Goal: Task Accomplishment & Management: Use online tool/utility

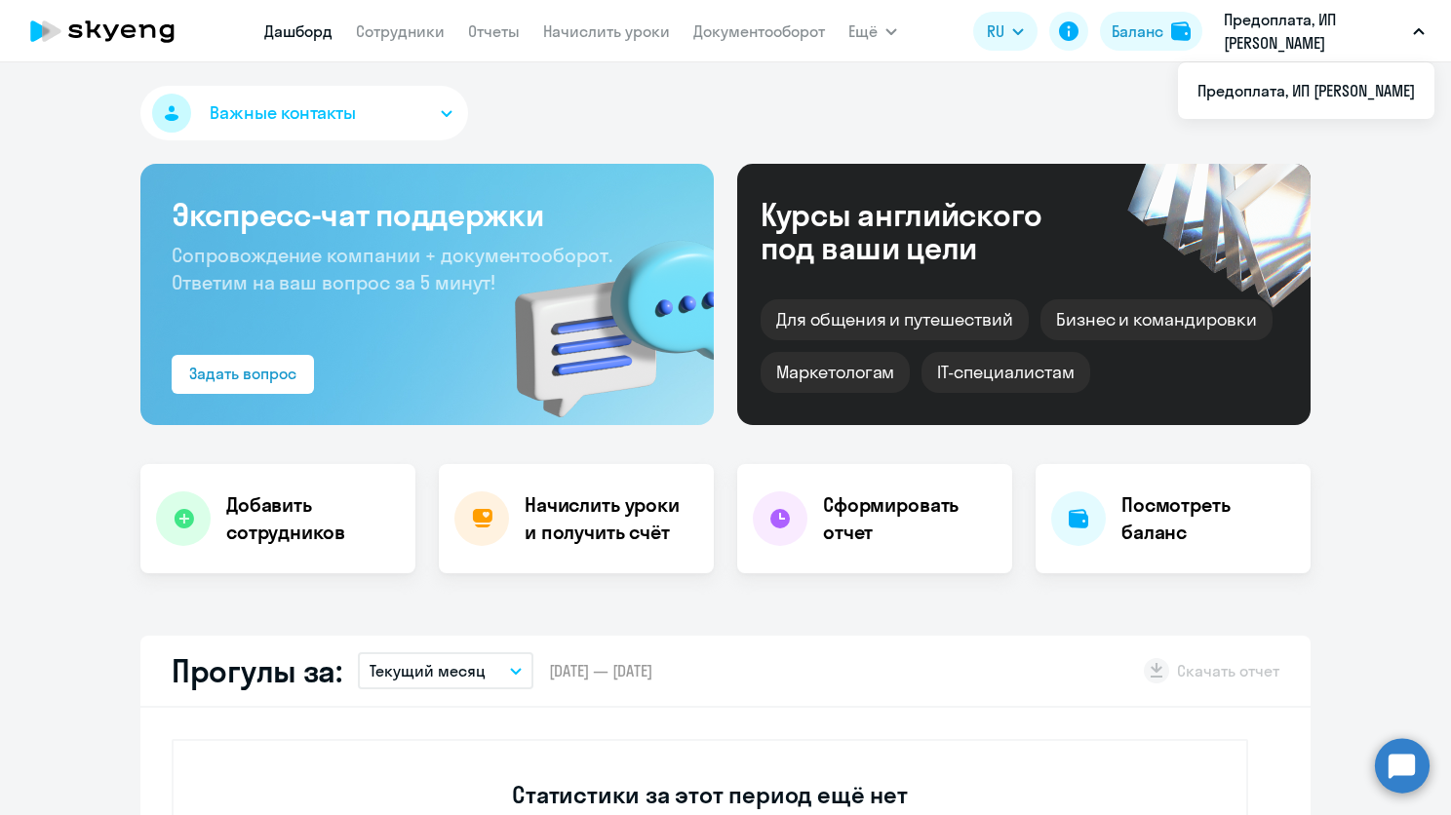
select select "30"
click at [386, 39] on link "Сотрудники" at bounding box center [400, 31] width 89 height 20
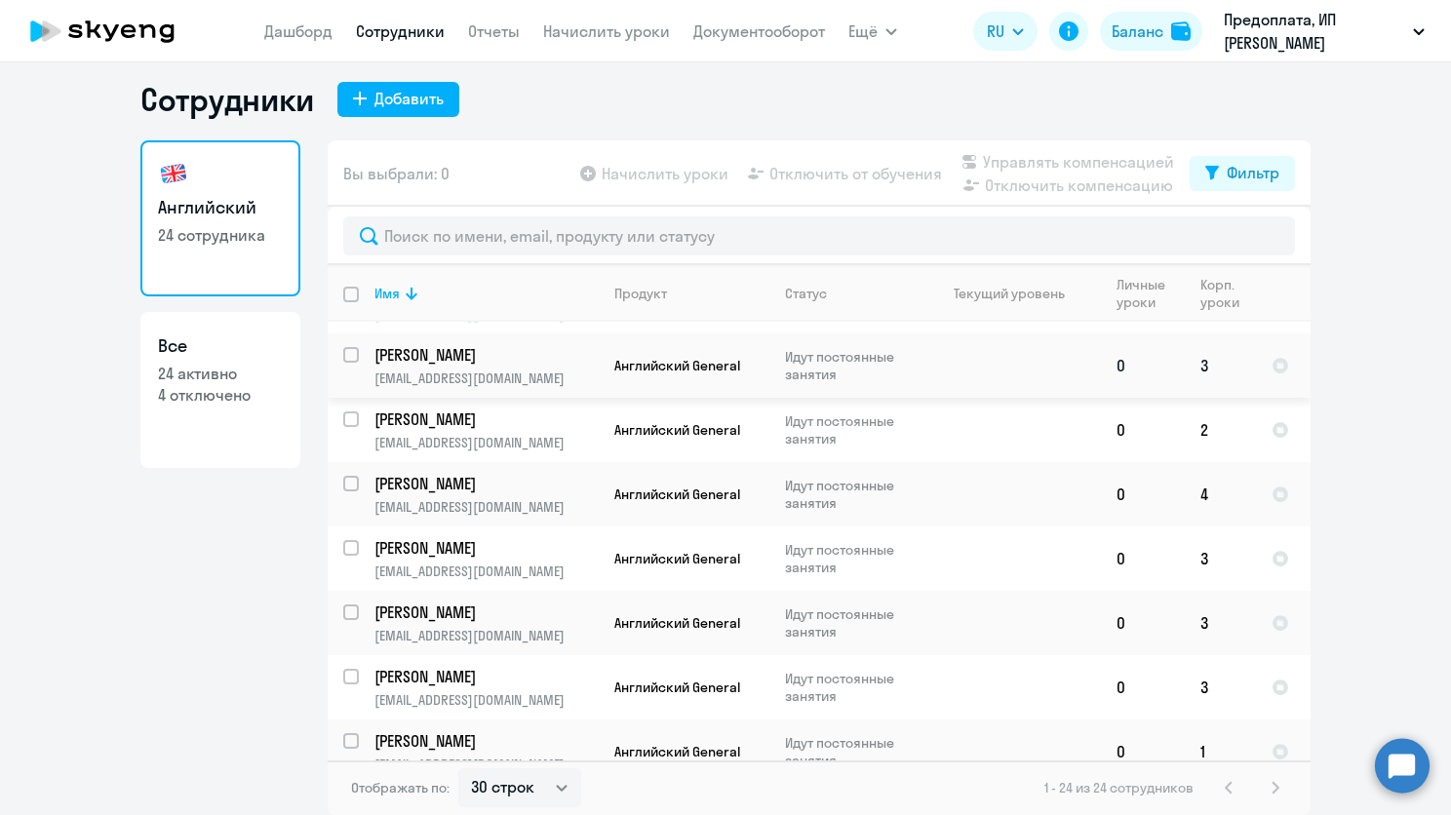
scroll to position [1116, 0]
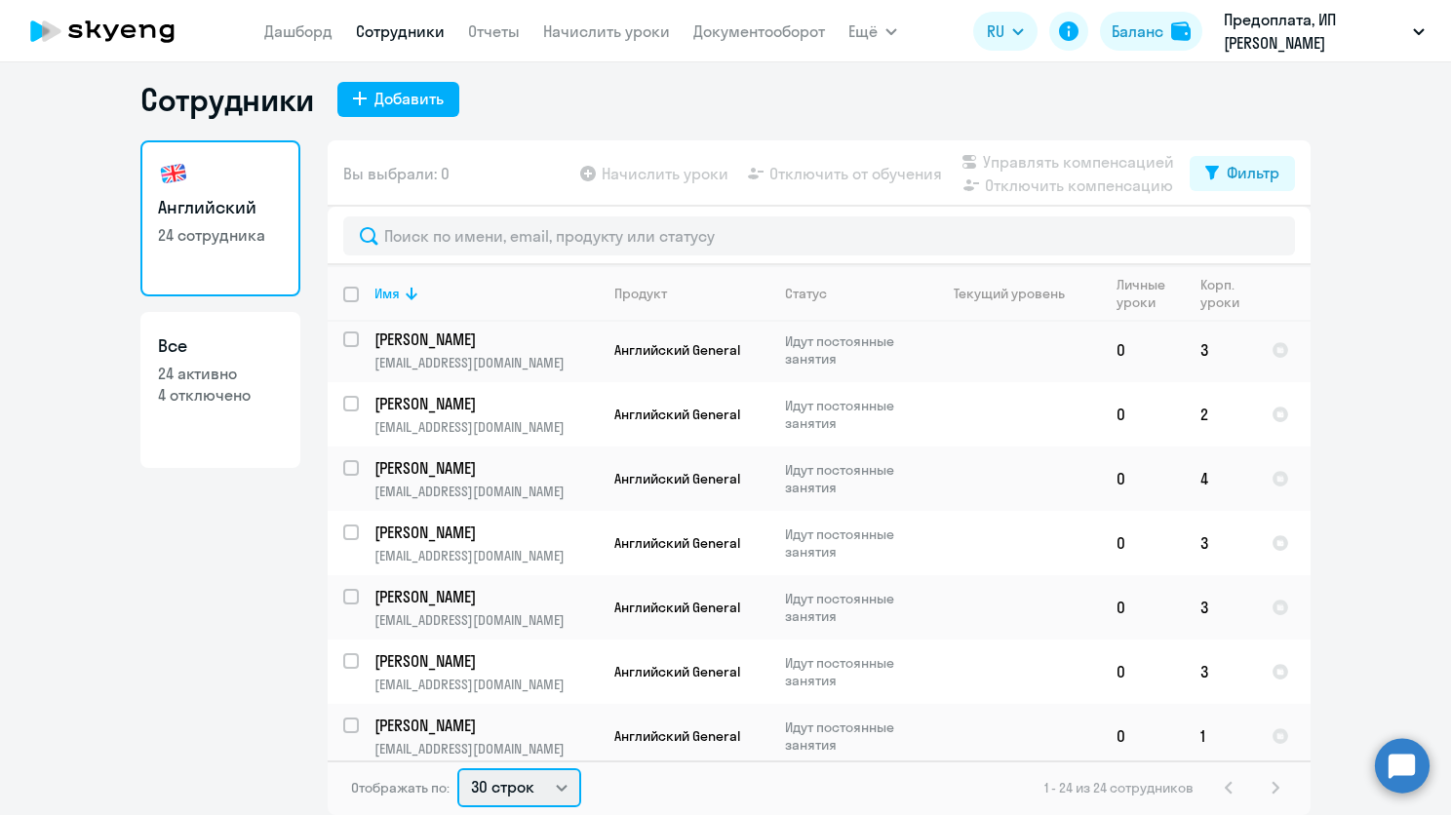
click at [539, 794] on select "30 строк 50 строк 100 строк" at bounding box center [519, 788] width 124 height 39
select select "100"
click at [457, 769] on select "30 строк 50 строк 100 строк" at bounding box center [519, 788] width 124 height 39
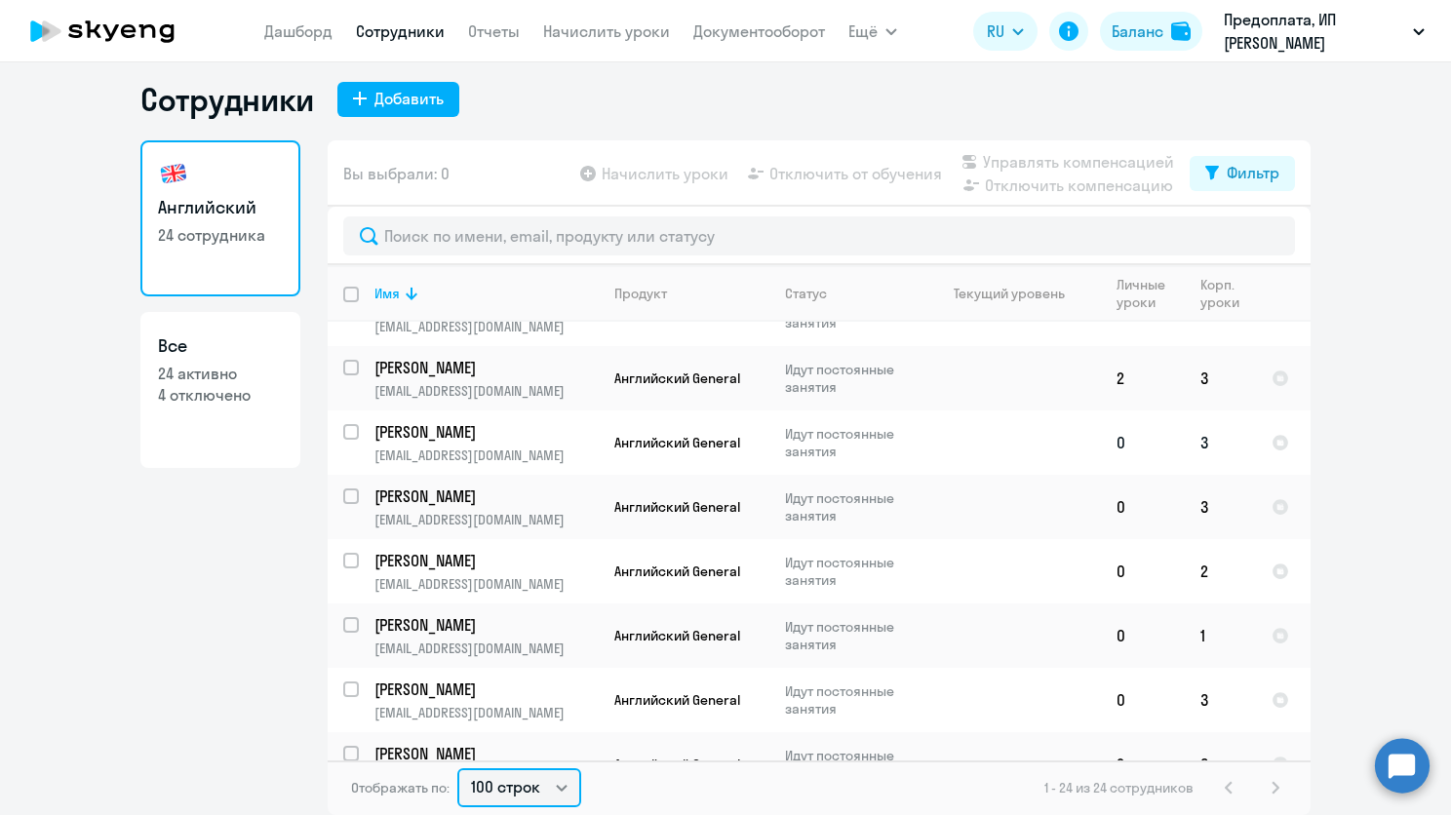
scroll to position [0, 0]
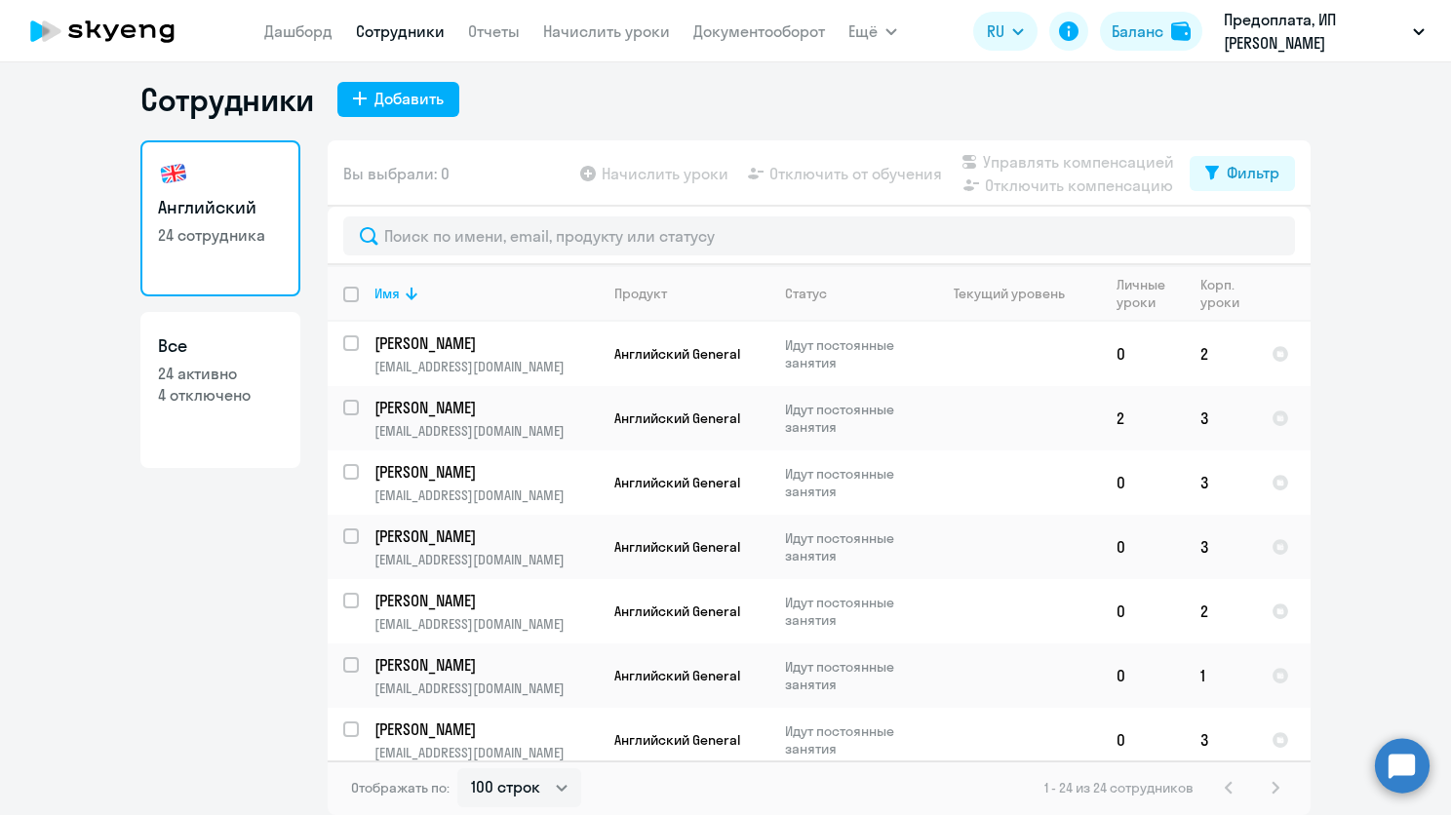
click at [522, 19] on nav "[PERSON_NAME] Отчеты Начислить уроки Документооборот" at bounding box center [544, 31] width 561 height 39
click at [631, 45] on nav "[PERSON_NAME] Отчеты Начислить уроки Документооборот" at bounding box center [544, 31] width 561 height 39
click at [636, 35] on link "Начислить уроки" at bounding box center [606, 31] width 127 height 20
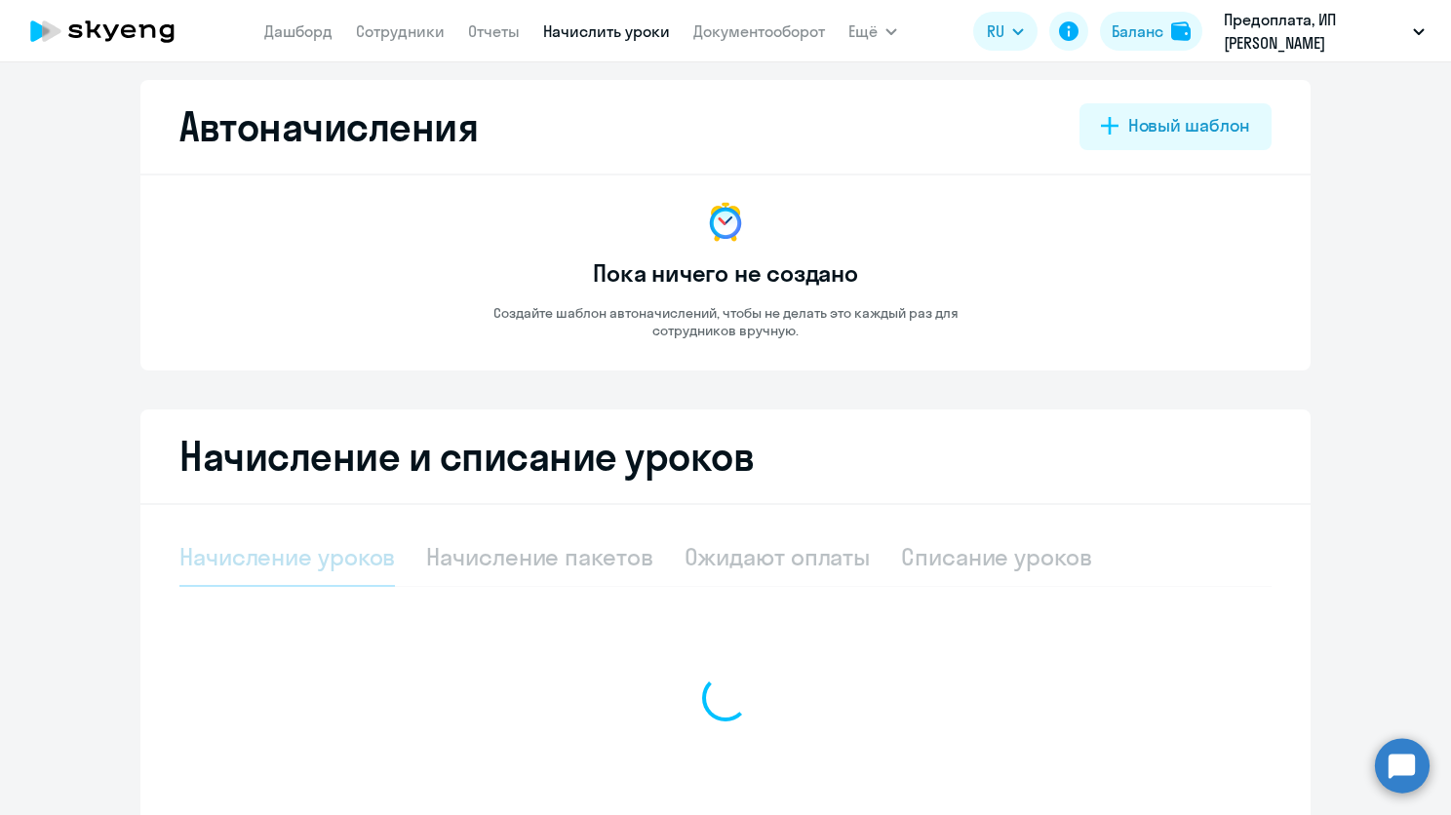
select select "10"
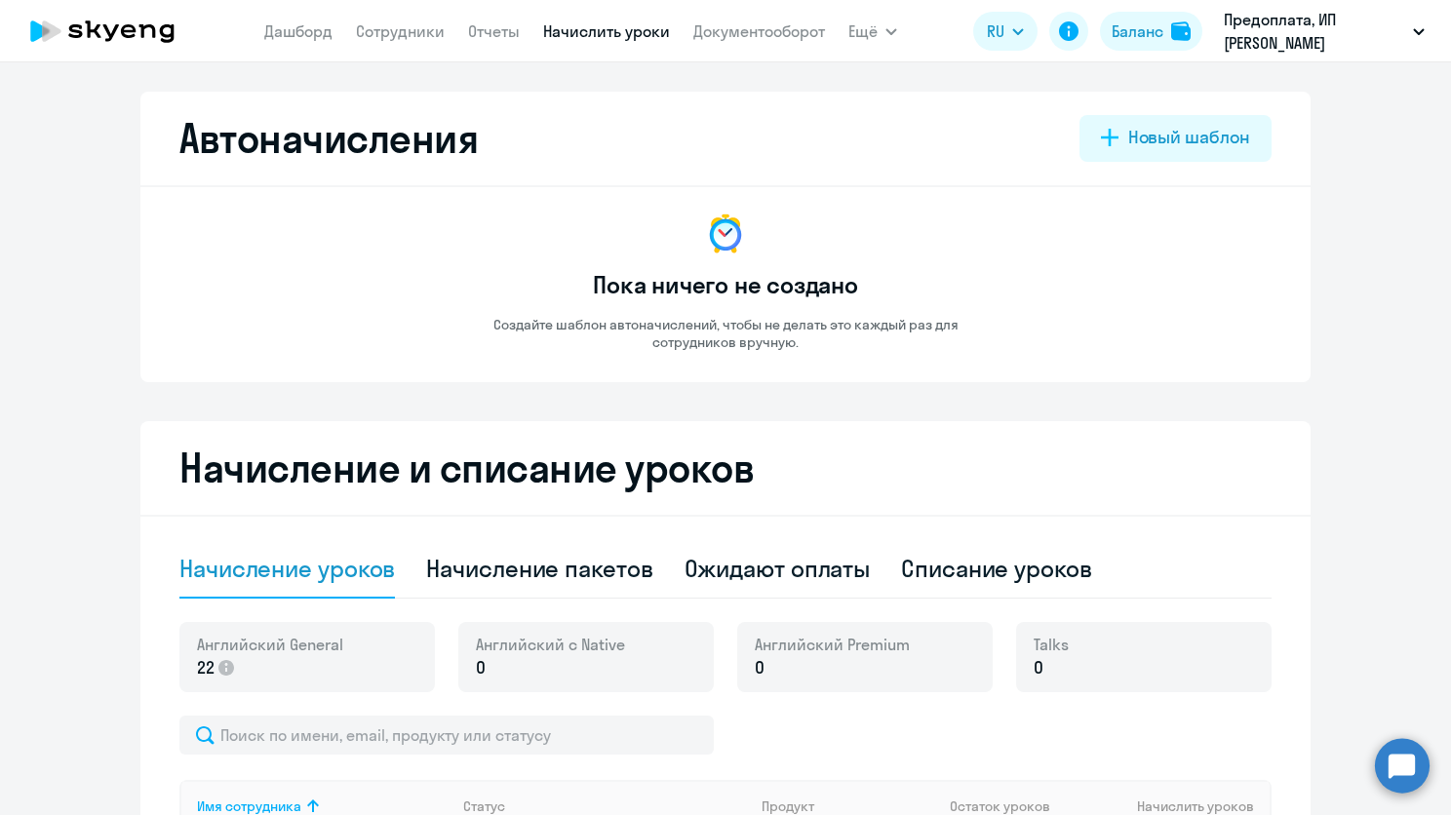
click at [332, 16] on nav "[PERSON_NAME] Отчеты Начислить уроки Документооборот" at bounding box center [544, 31] width 561 height 39
click at [329, 29] on link "Дашборд" at bounding box center [298, 31] width 68 height 20
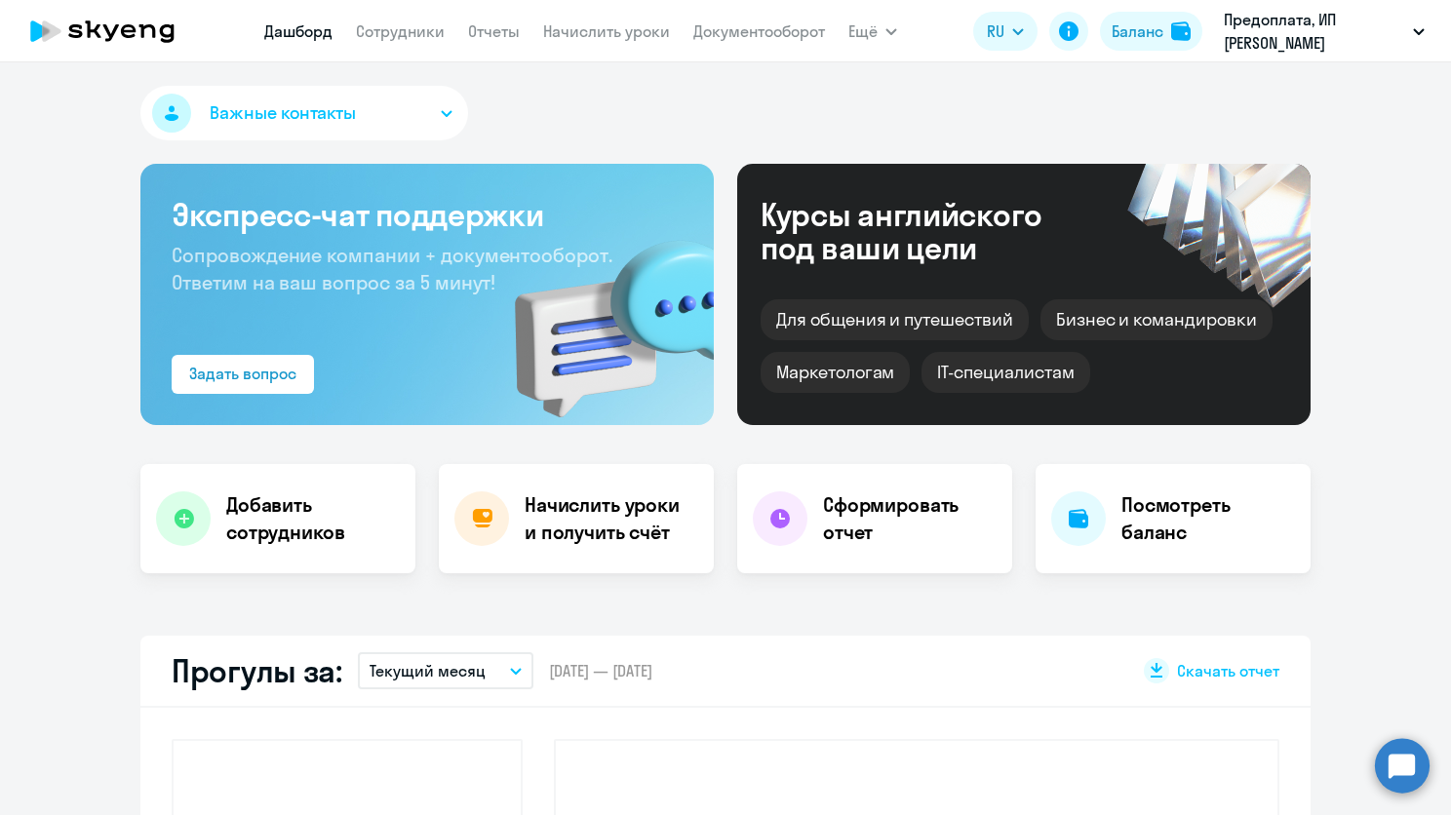
select select "30"
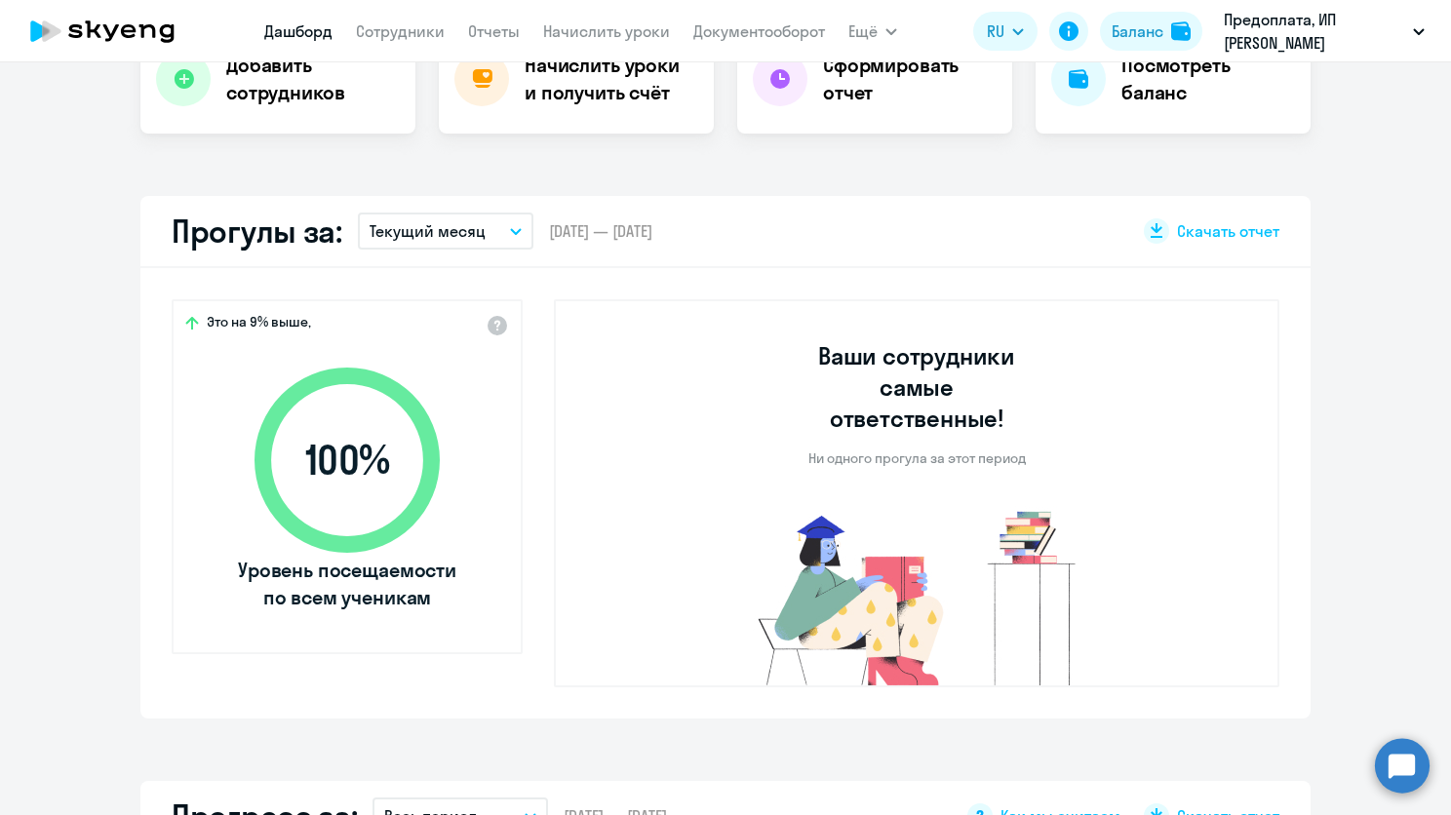
scroll to position [488, 0]
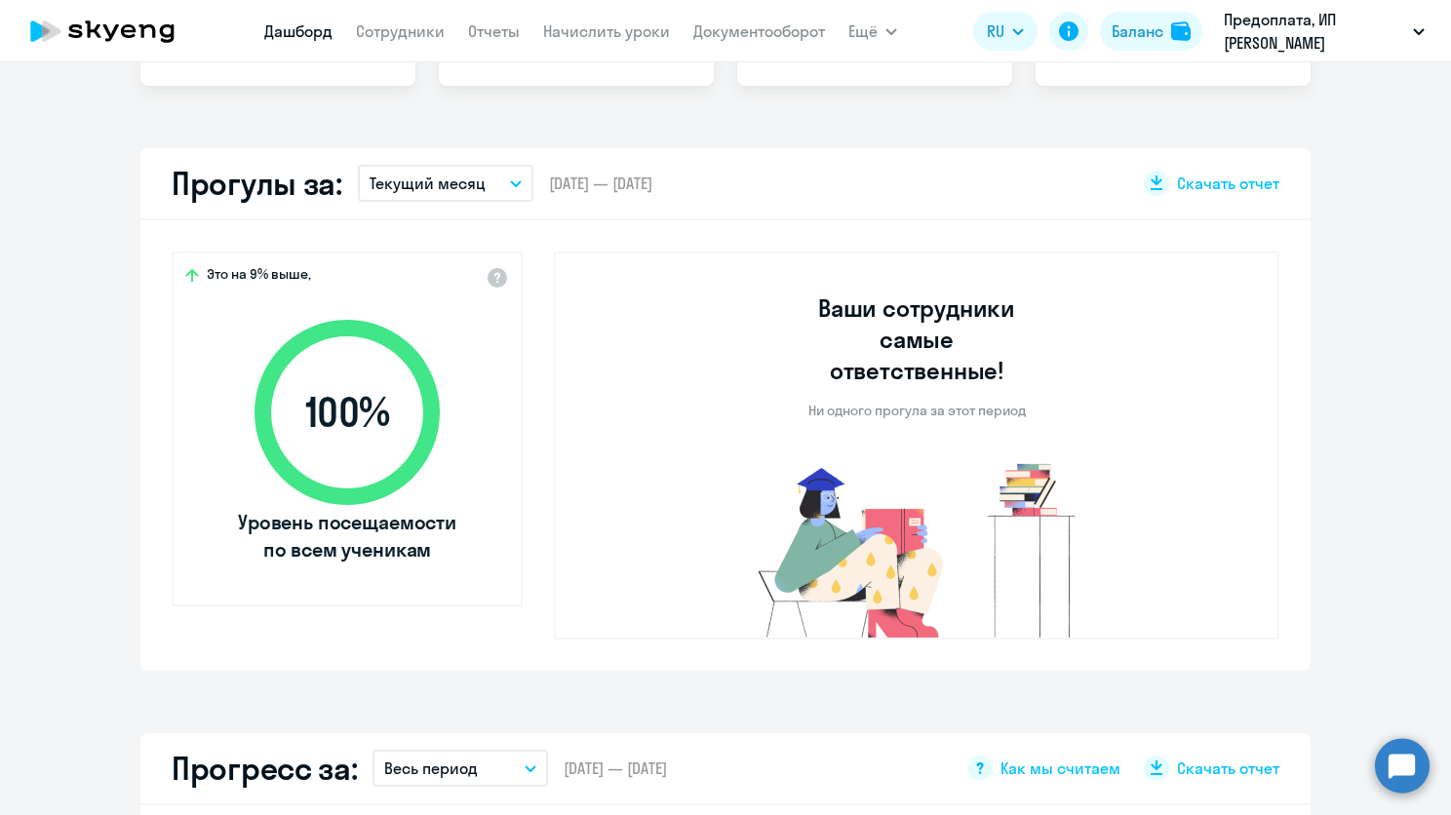
click at [452, 199] on button "Текущий месяц" at bounding box center [446, 183] width 176 height 37
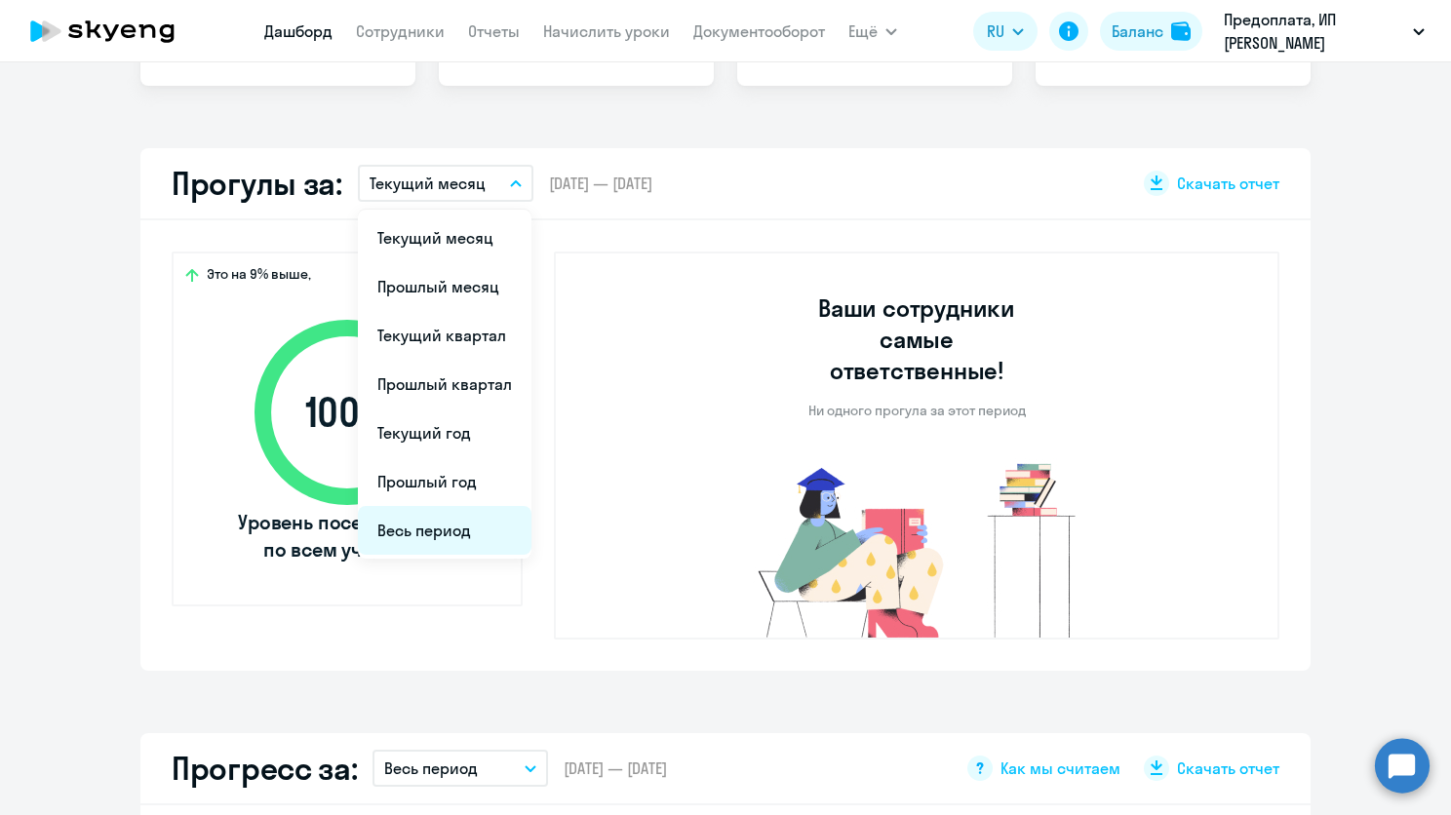
click at [411, 511] on li "Весь период" at bounding box center [445, 530] width 174 height 49
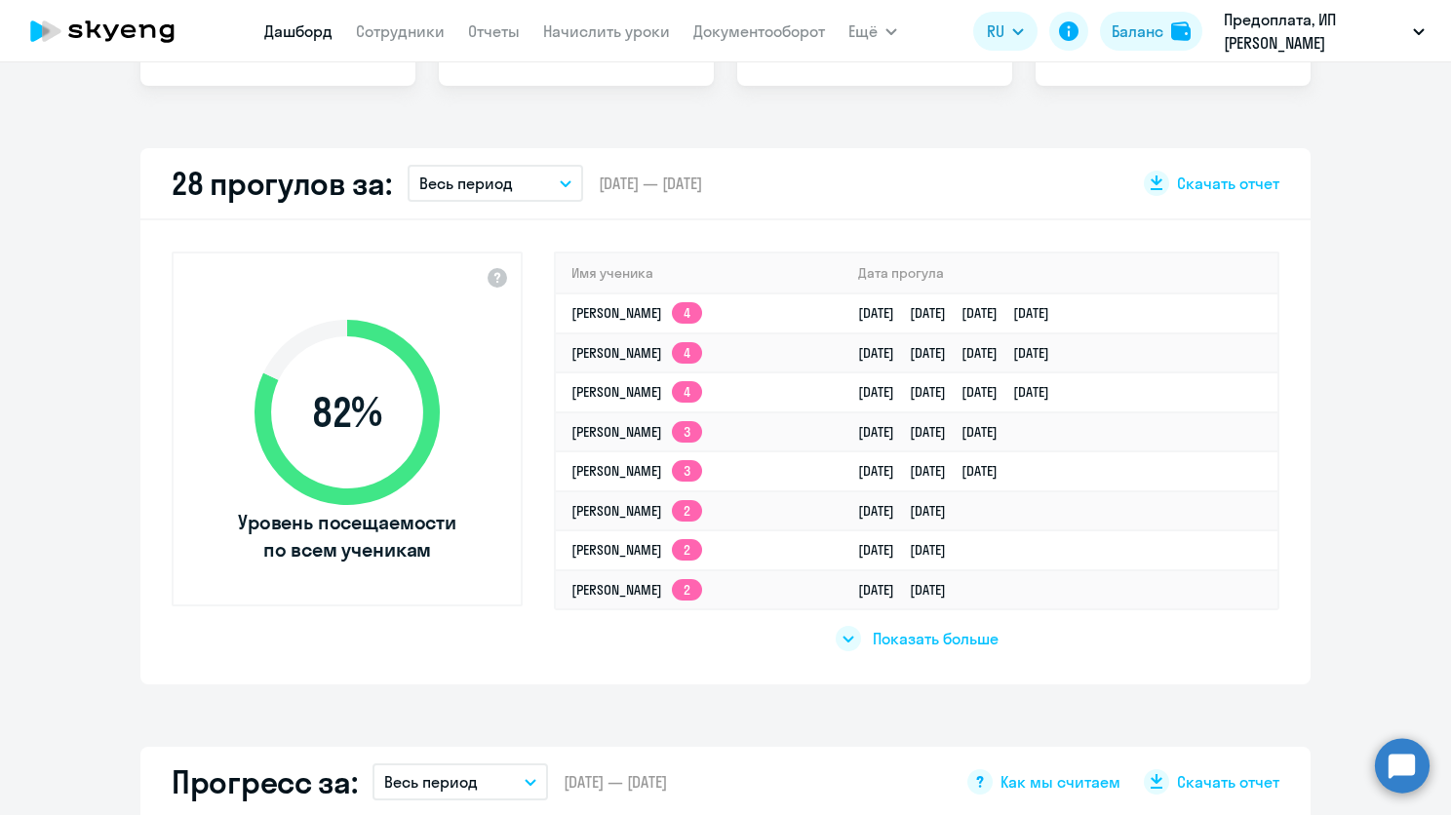
click at [843, 646] on div at bounding box center [848, 638] width 25 height 25
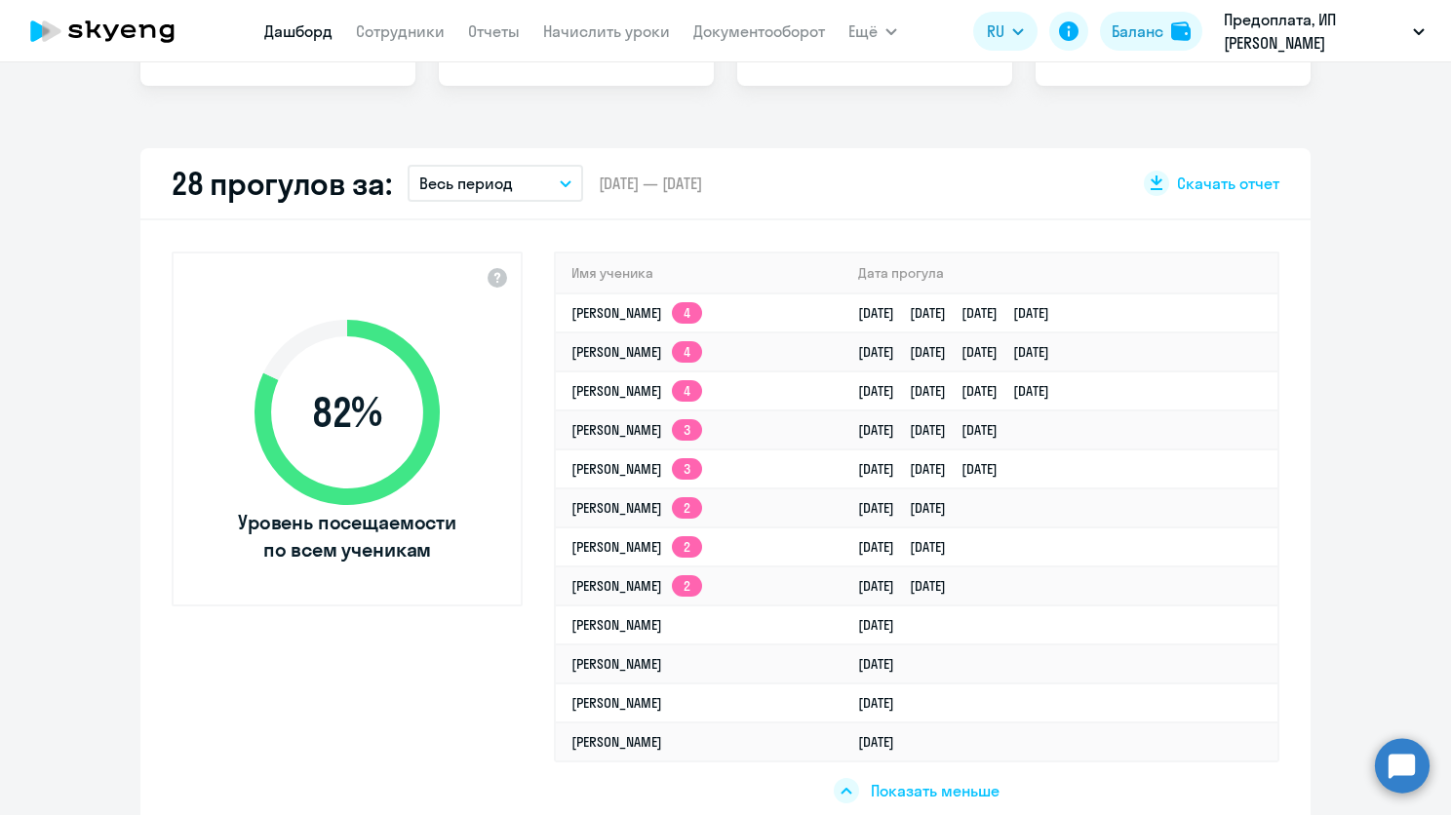
click at [431, 12] on nav "[PERSON_NAME] Отчеты Начислить уроки Документооборот" at bounding box center [544, 31] width 561 height 39
click at [571, 17] on nav "[PERSON_NAME] Отчеты Начислить уроки Документооборот" at bounding box center [544, 31] width 561 height 39
click at [624, 33] on link "Начислить уроки" at bounding box center [606, 31] width 127 height 20
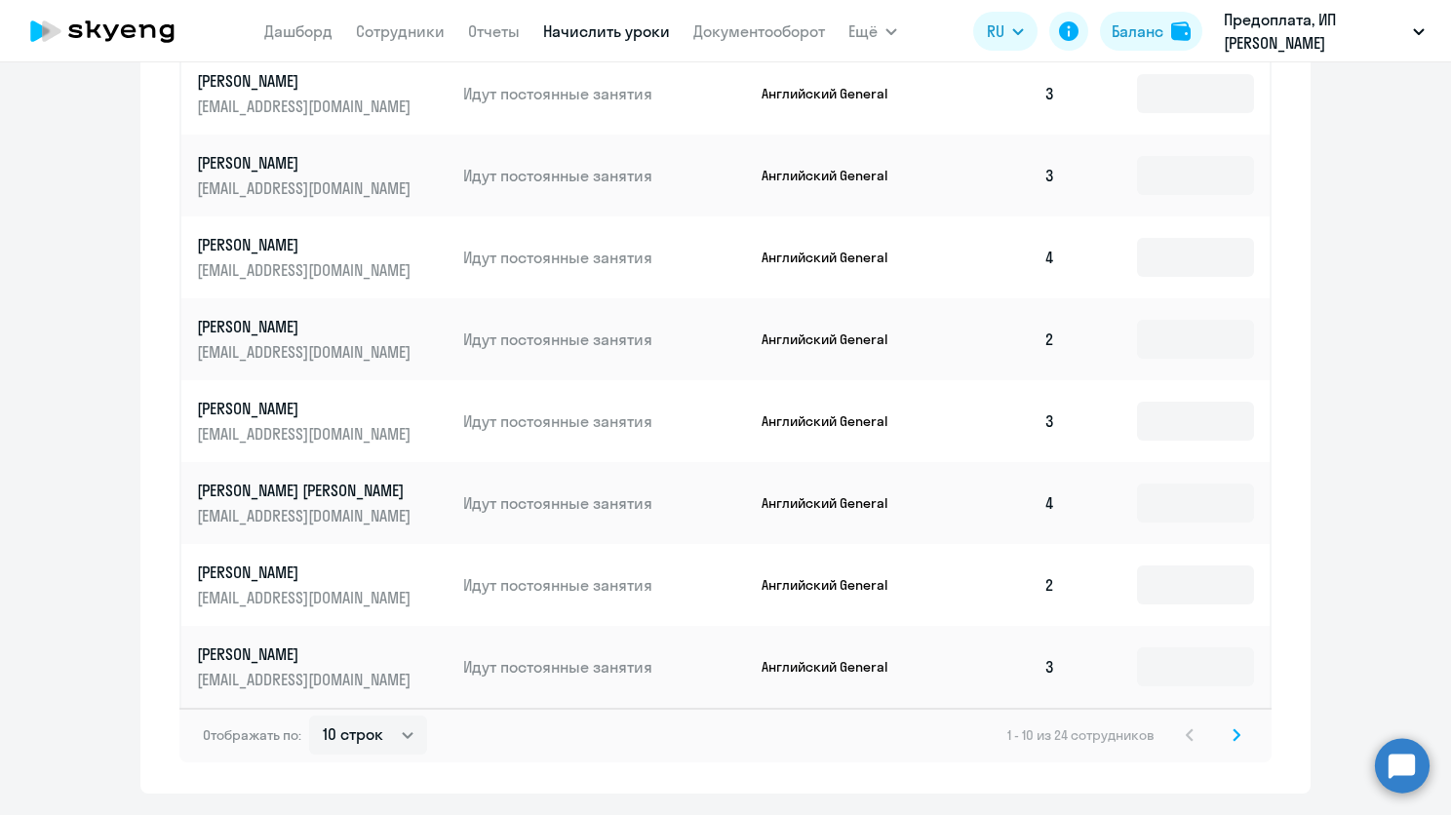
scroll to position [1001, 0]
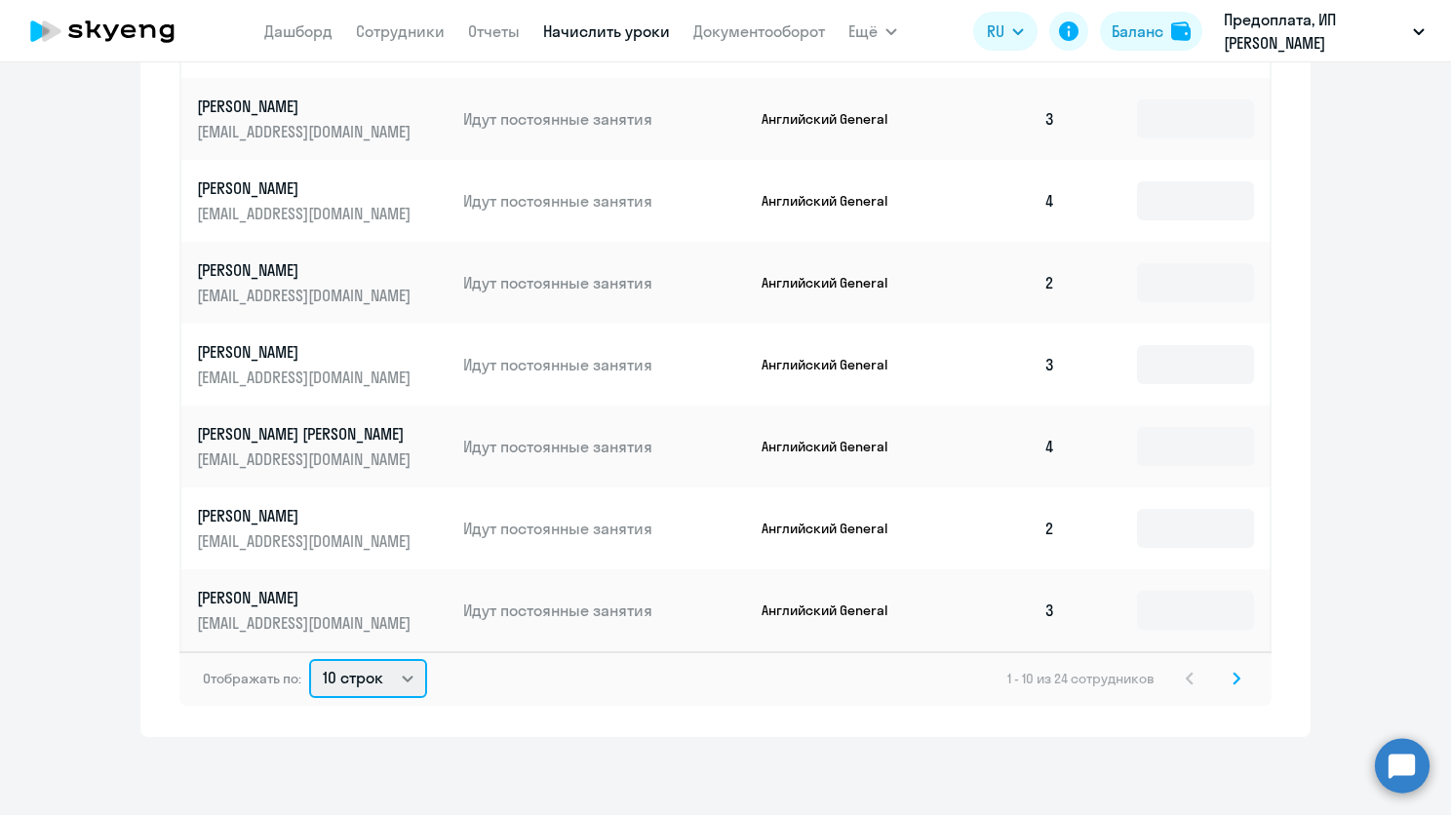
drag, startPoint x: 395, startPoint y: 691, endPoint x: 394, endPoint y: 679, distance: 11.7
click at [395, 691] on select "10 строк 30 строк 50 строк" at bounding box center [368, 678] width 118 height 39
select select "50"
click at [309, 659] on select "10 строк 30 строк 50 строк" at bounding box center [368, 678] width 118 height 39
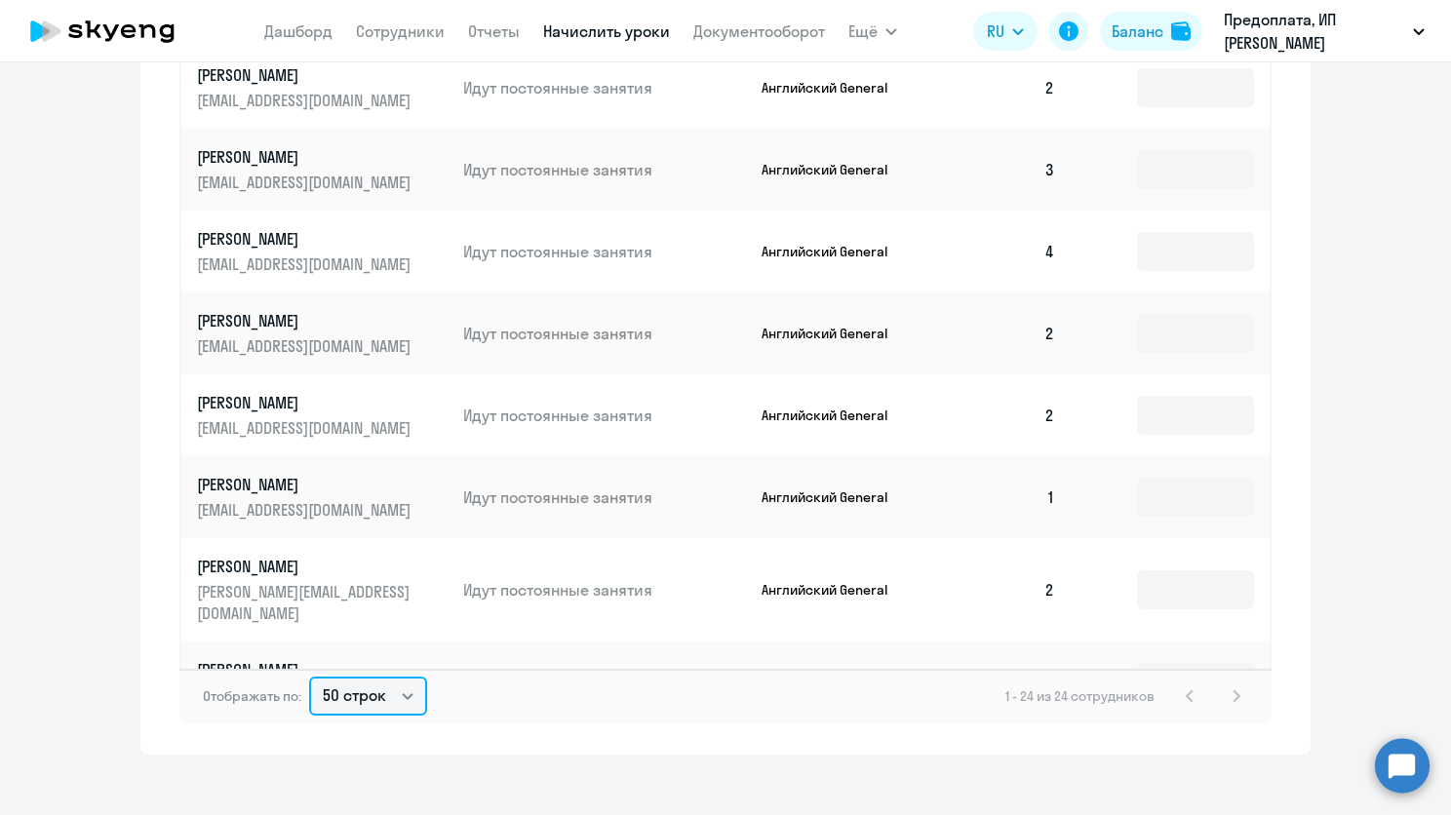
scroll to position [488, 0]
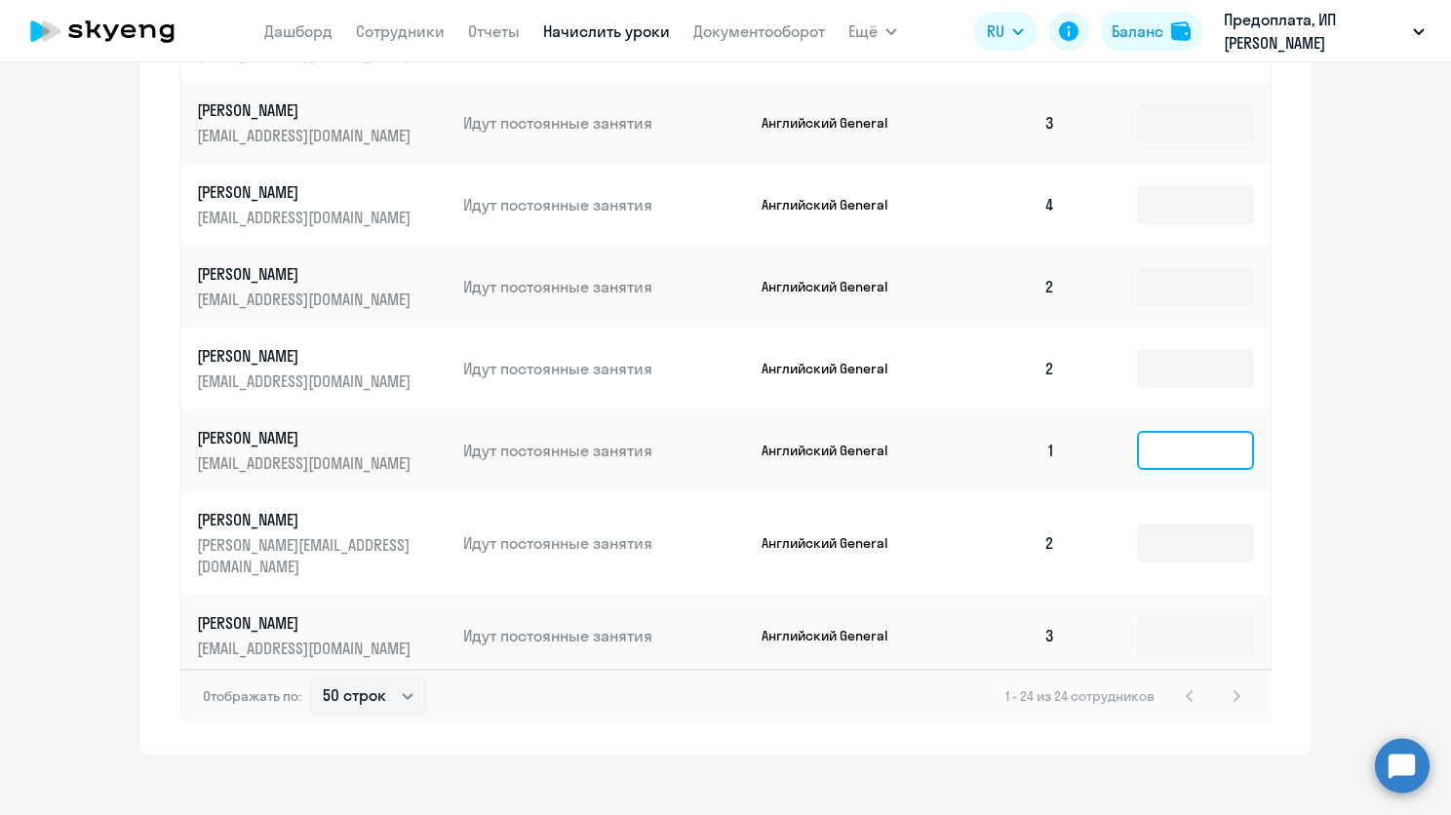
click at [1157, 454] on input at bounding box center [1195, 450] width 117 height 39
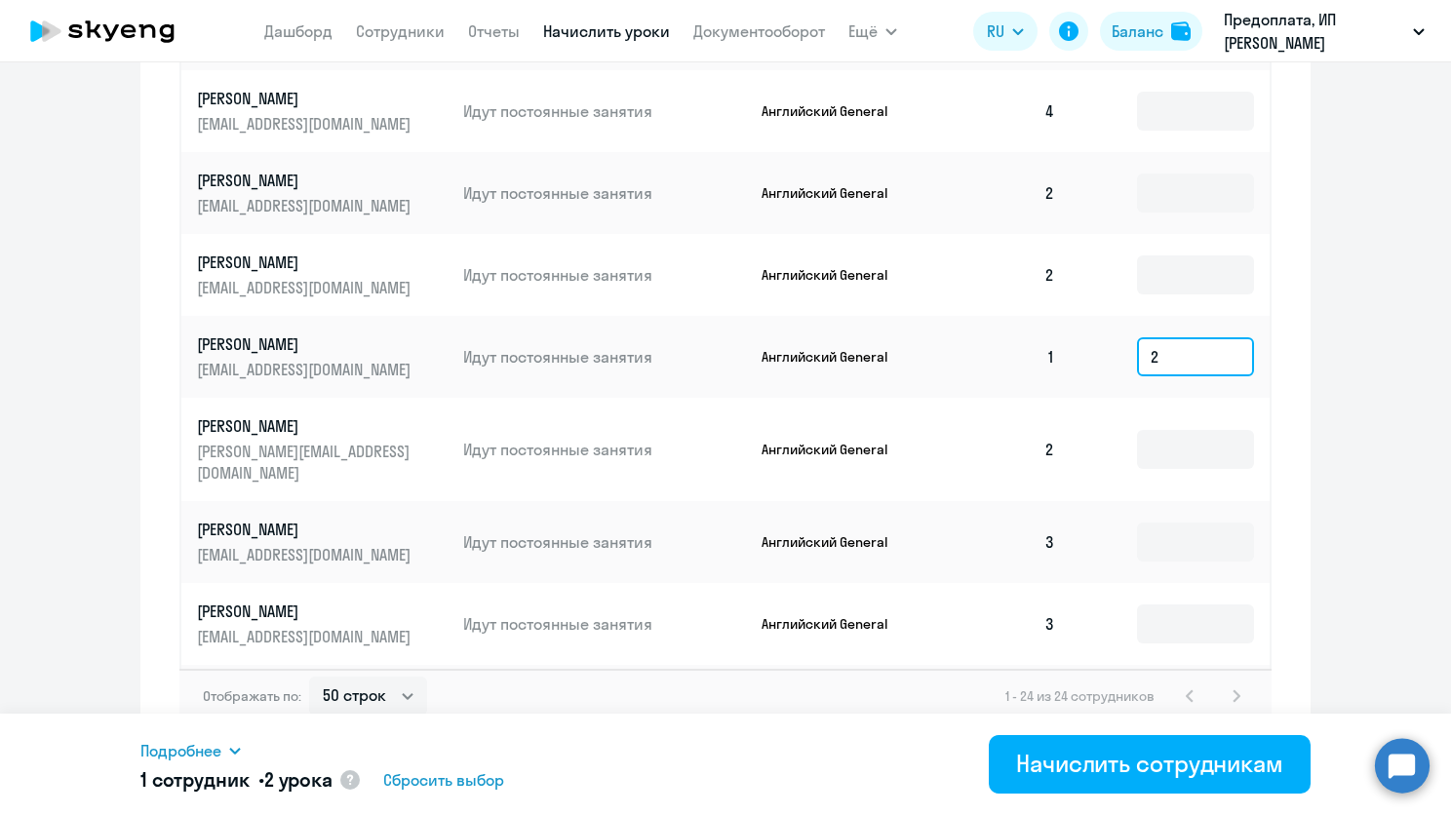
scroll to position [585, 0]
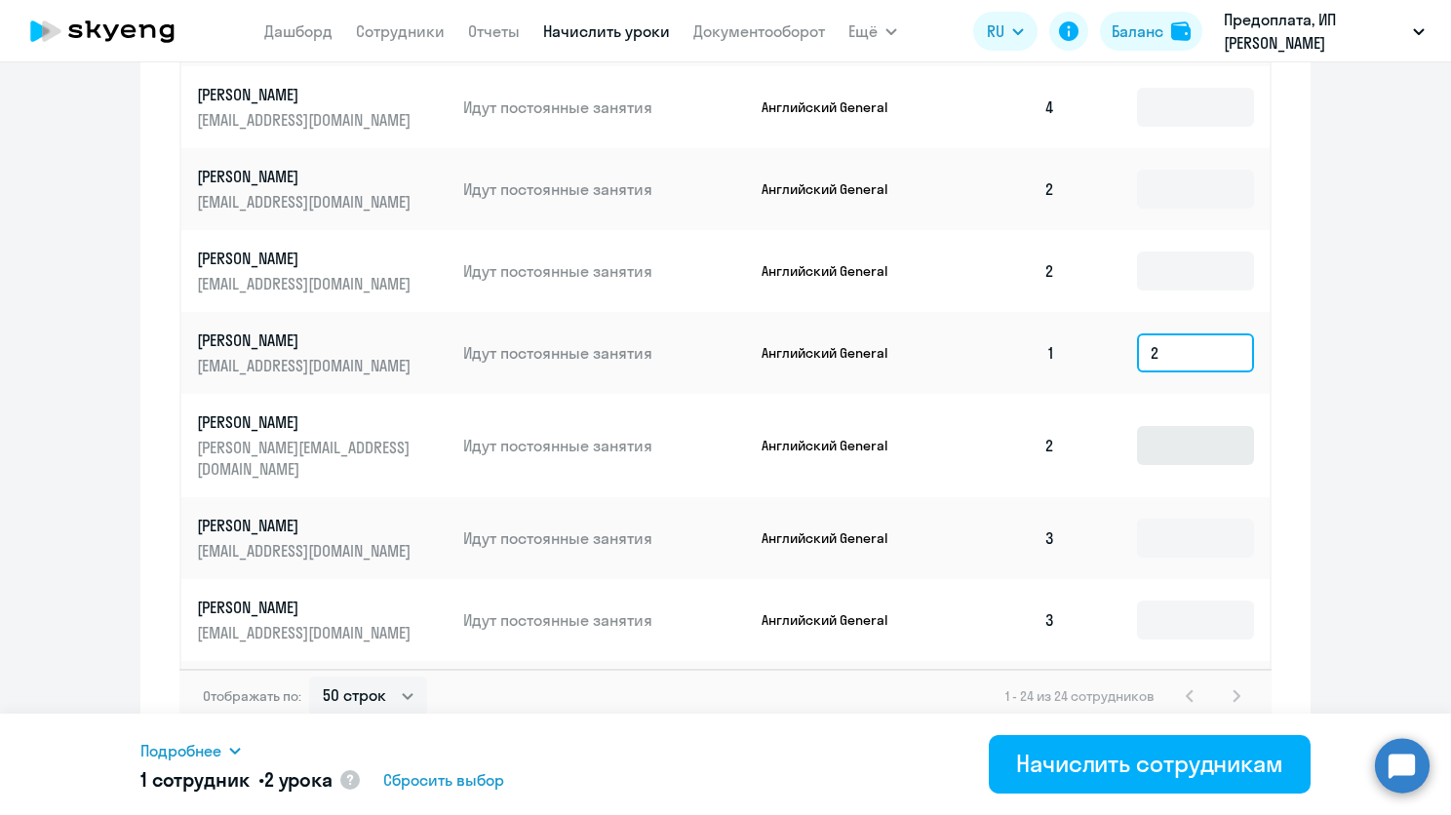
type input "2"
click at [1167, 441] on input at bounding box center [1195, 445] width 117 height 39
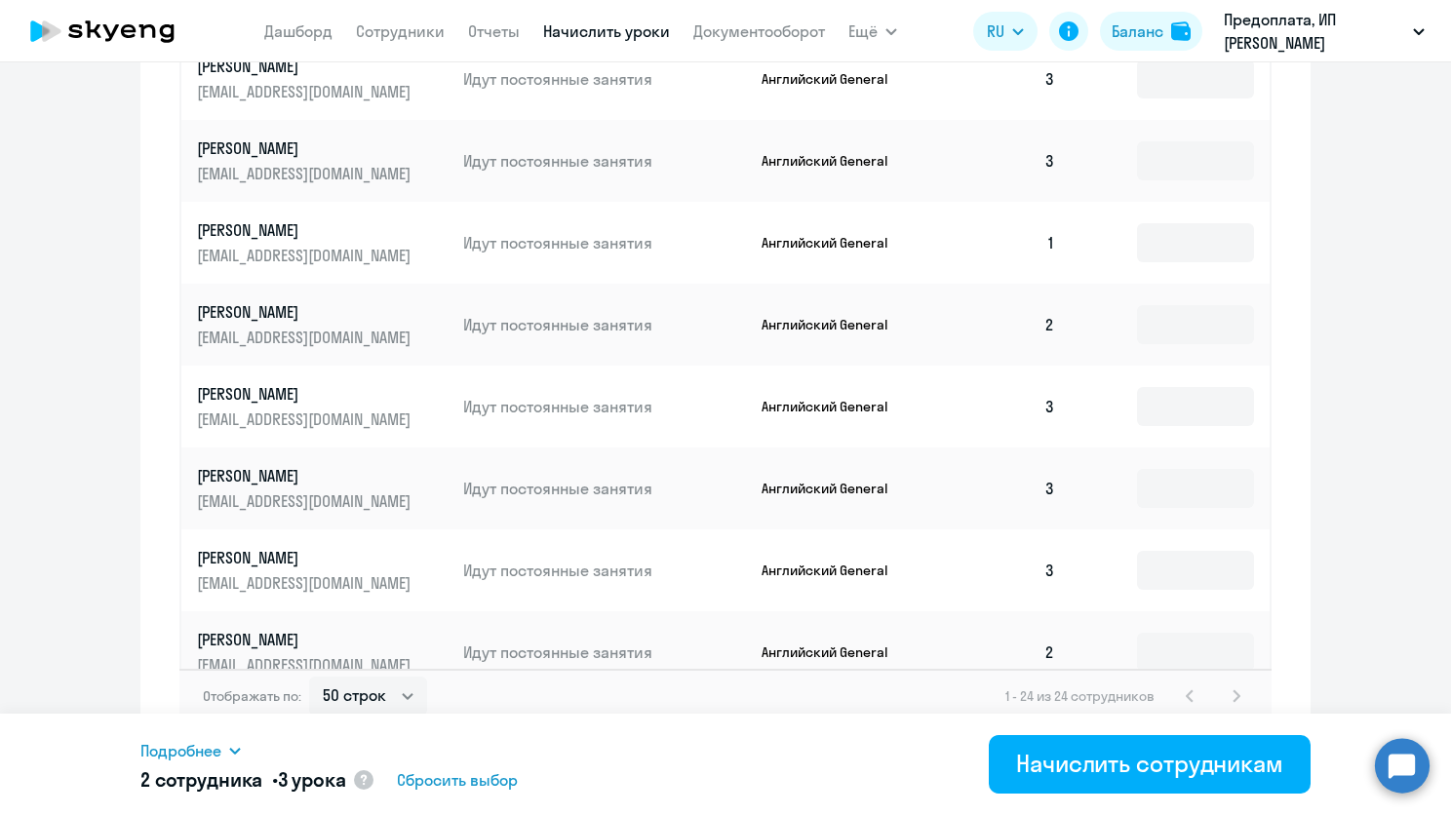
scroll to position [1129, 0]
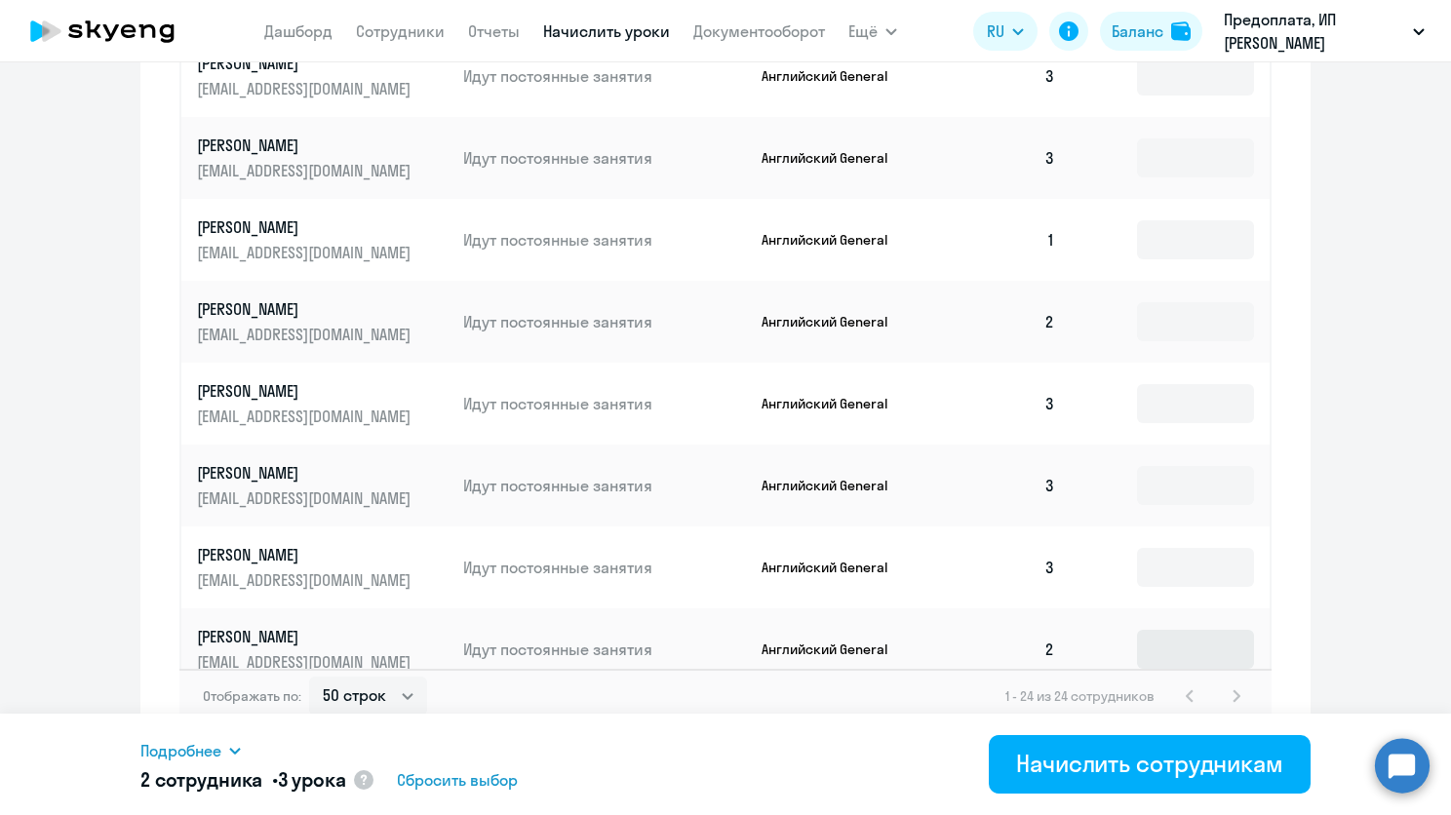
type input "1"
click at [1147, 630] on input at bounding box center [1195, 649] width 117 height 39
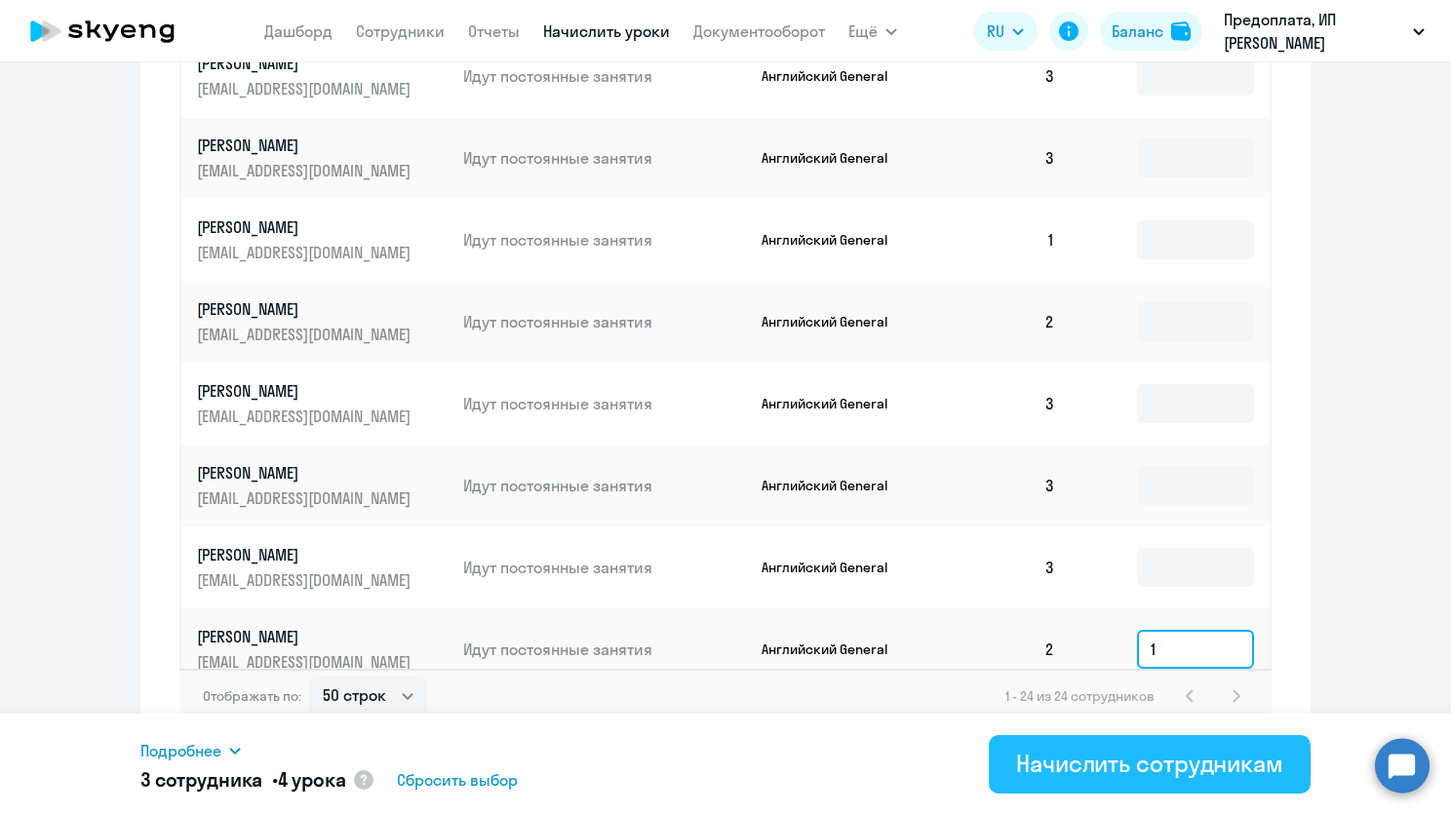
type input "1"
click at [1101, 775] on div "Начислить сотрудникам" at bounding box center [1149, 763] width 267 height 31
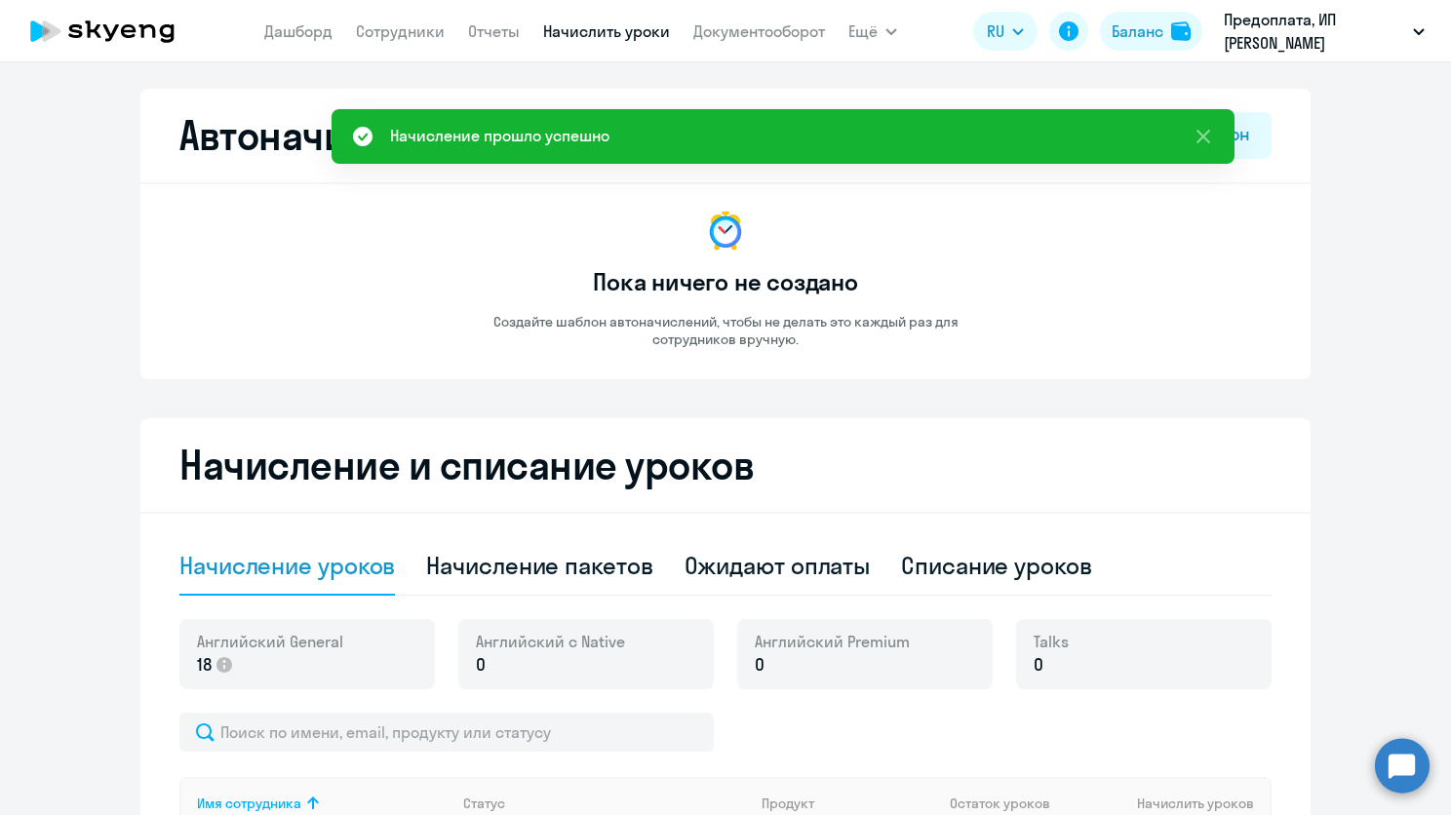
scroll to position [0, 0]
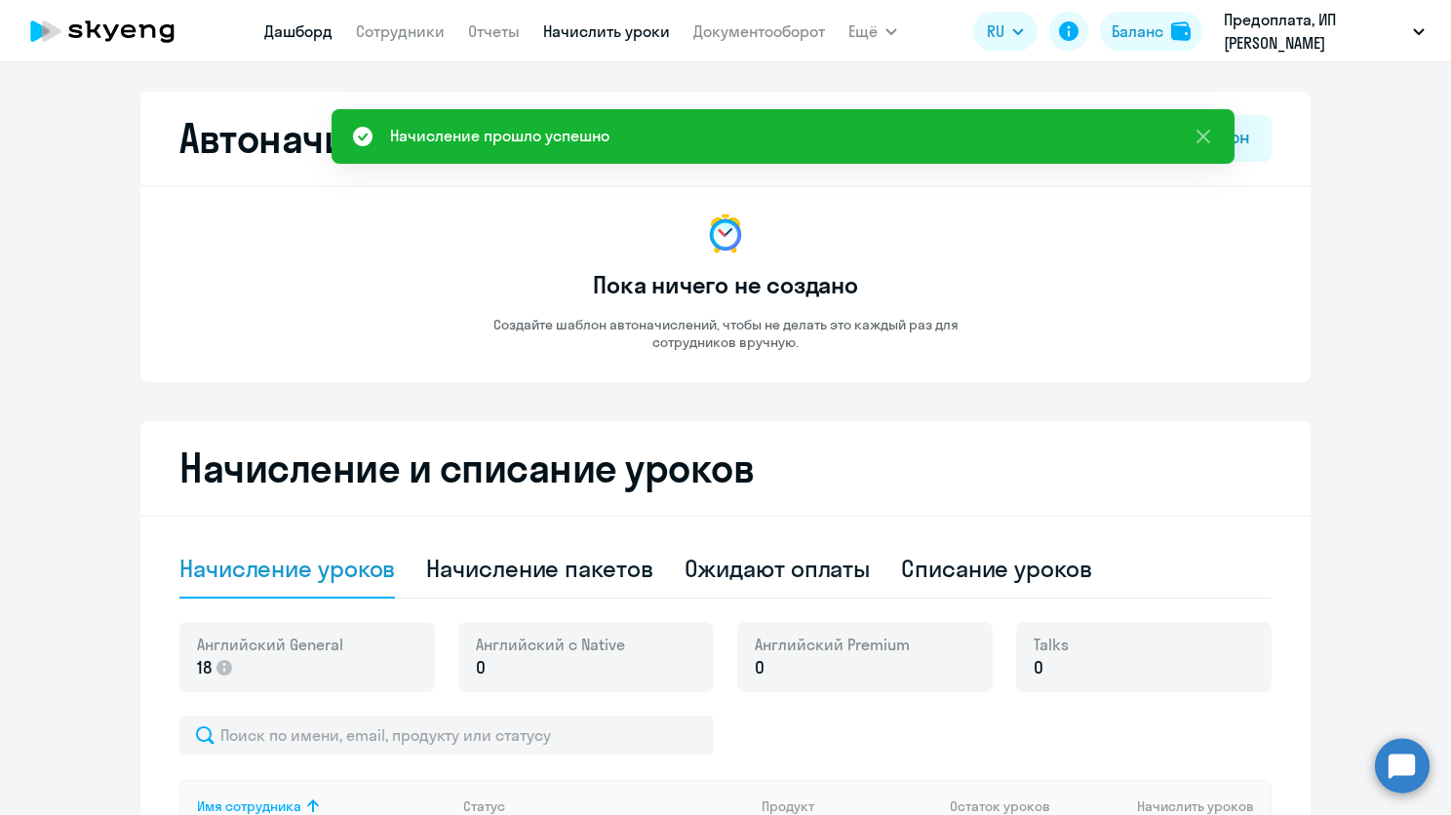
click at [331, 30] on link "Дашборд" at bounding box center [298, 31] width 68 height 20
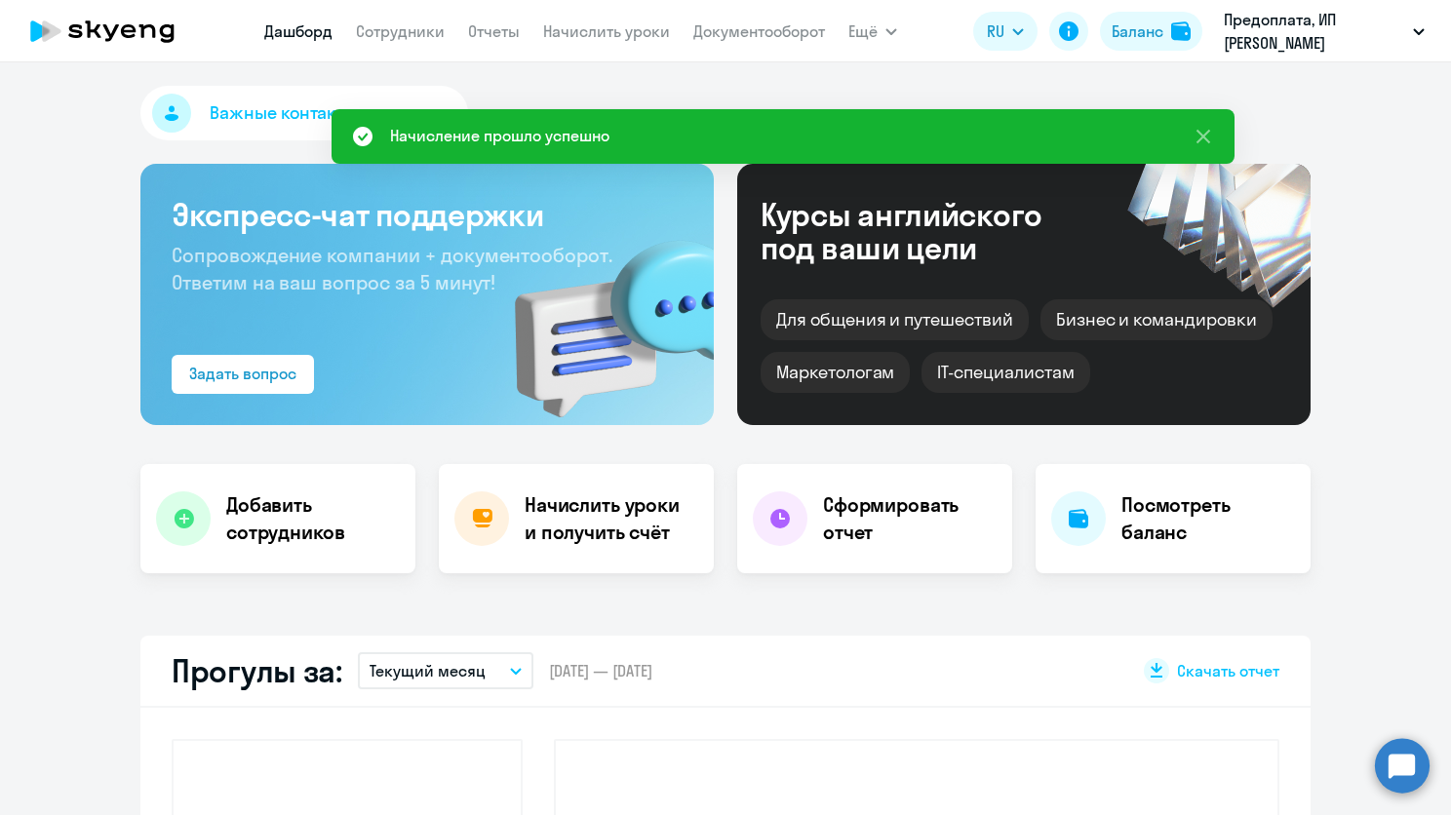
select select "30"
